Goal: Navigation & Orientation: Find specific page/section

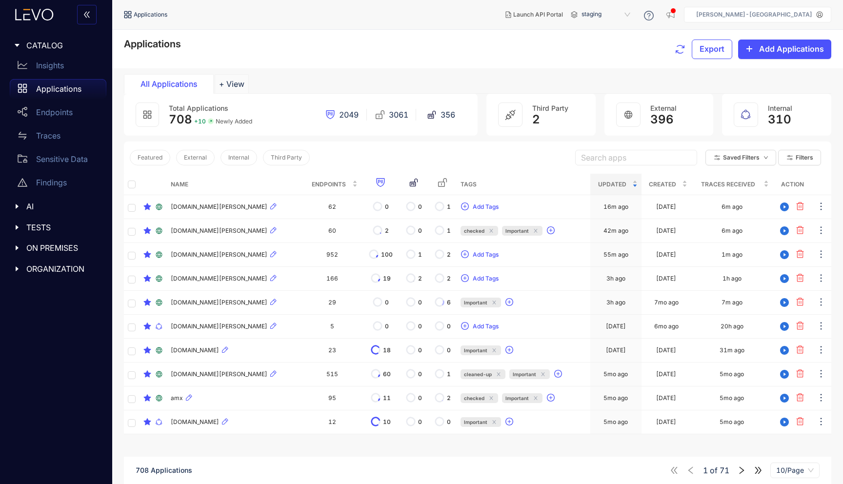
click at [36, 85] on p "Applications" at bounding box center [58, 88] width 45 height 9
click at [52, 116] on p "Endpoints" at bounding box center [54, 112] width 37 height 9
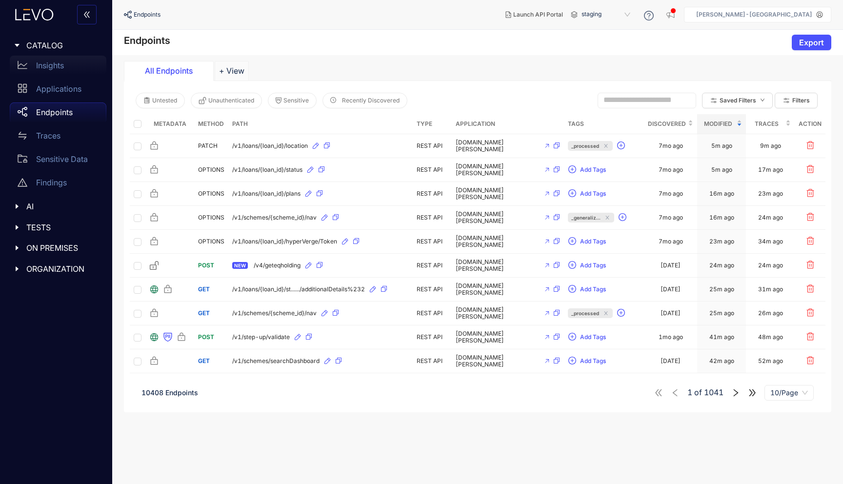
click at [50, 65] on p "Insights" at bounding box center [50, 65] width 28 height 9
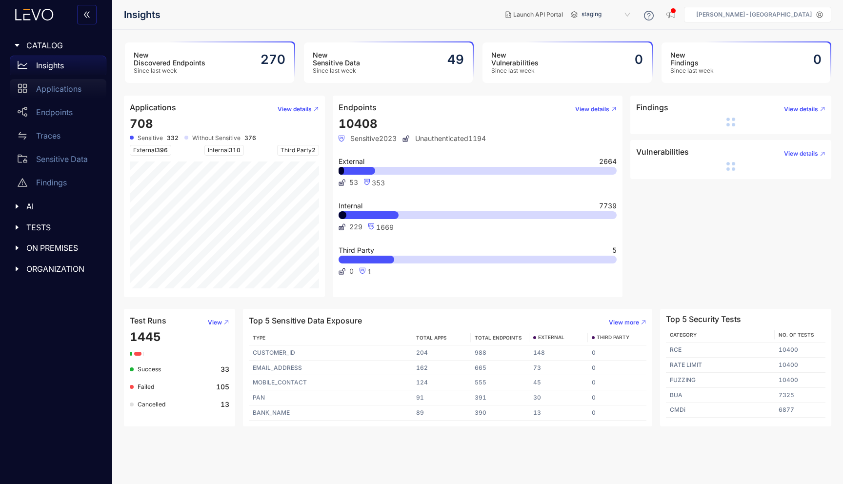
click at [55, 84] on p "Applications" at bounding box center [58, 88] width 45 height 9
